Goal: Task Accomplishment & Management: Complete application form

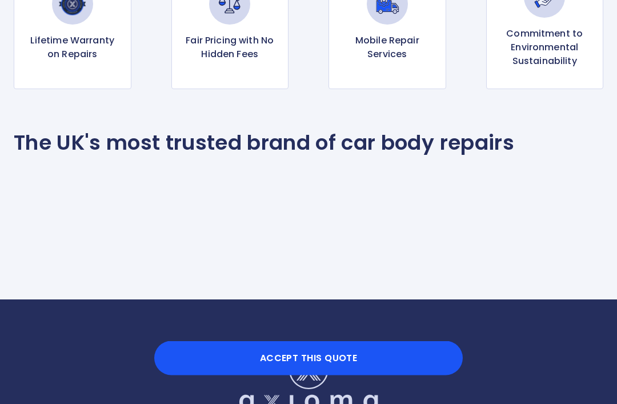
scroll to position [1004, 0]
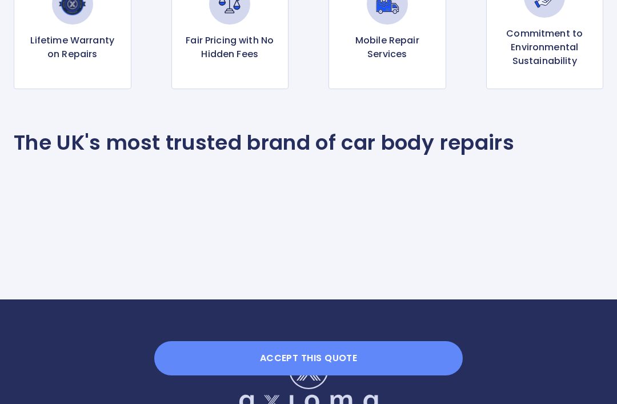
click at [321, 375] on button "Accept this Quote" at bounding box center [308, 358] width 309 height 34
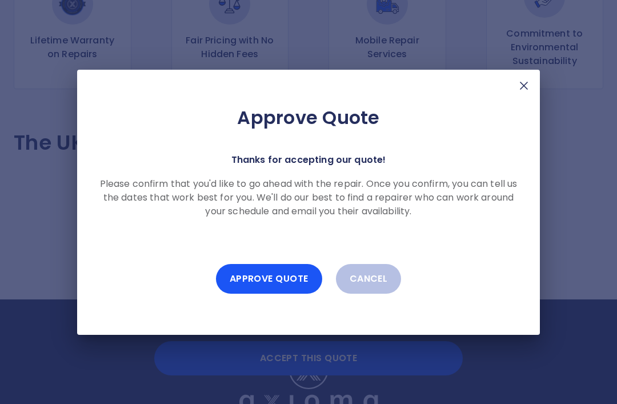
click at [266, 293] on button "Approve Quote" at bounding box center [269, 279] width 106 height 30
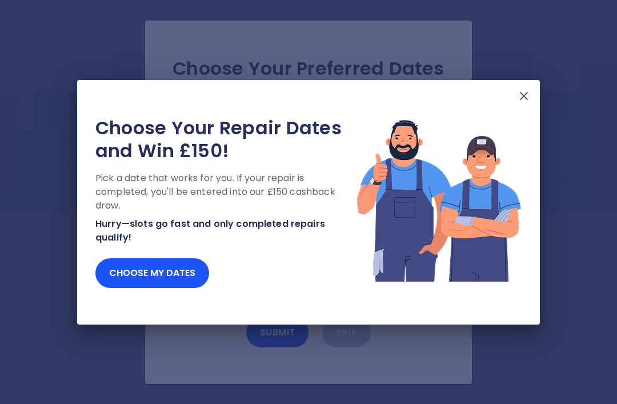
click at [155, 288] on button "Choose my dates" at bounding box center [152, 273] width 114 height 30
click at [160, 288] on button "Choose my dates" at bounding box center [152, 273] width 114 height 30
click at [155, 288] on button "Choose my dates" at bounding box center [152, 273] width 114 height 30
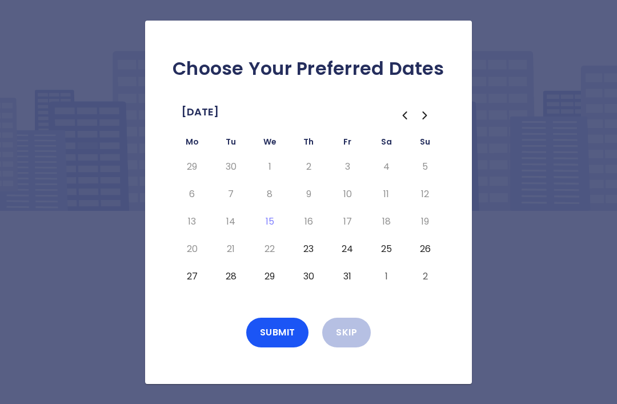
click at [302, 258] on button "23" at bounding box center [308, 249] width 21 height 18
click at [270, 347] on button "Submit" at bounding box center [277, 333] width 63 height 30
